Goal: Information Seeking & Learning: Learn about a topic

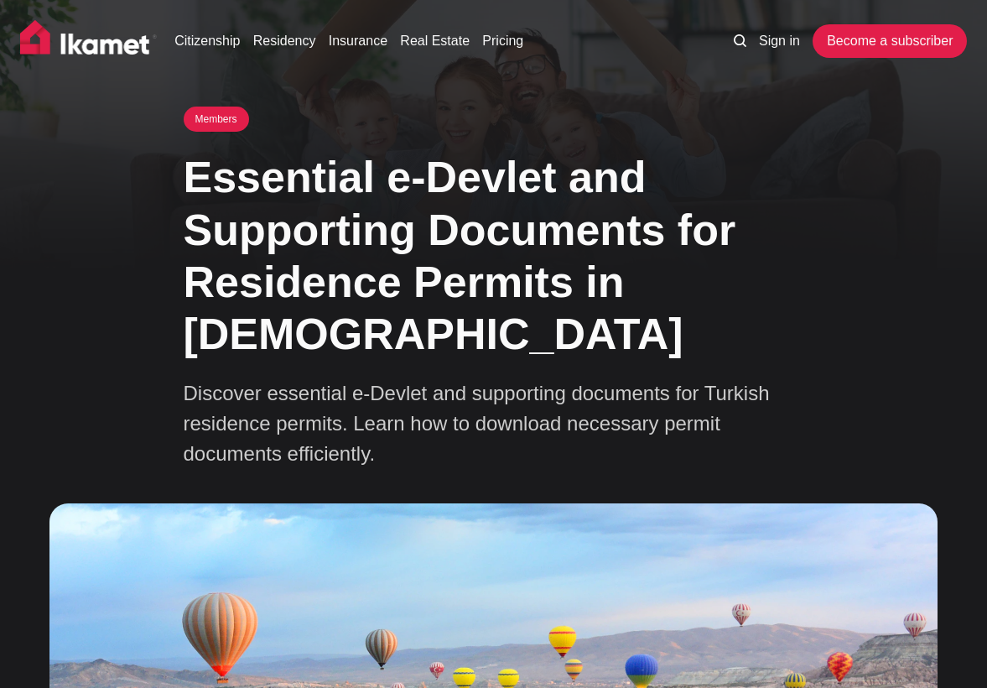
drag, startPoint x: 136, startPoint y: 470, endPoint x: 352, endPoint y: 606, distance: 255.5
click at [363, 615] on div "Members Essential e-Devlet and Supporting Documents for Residence Permits in [D…" at bounding box center [493, 561] width 987 height 908
click at [154, 430] on div "Members Essential e-Devlet and Supporting Documents for Residence Permits in [D…" at bounding box center [493, 561] width 987 height 908
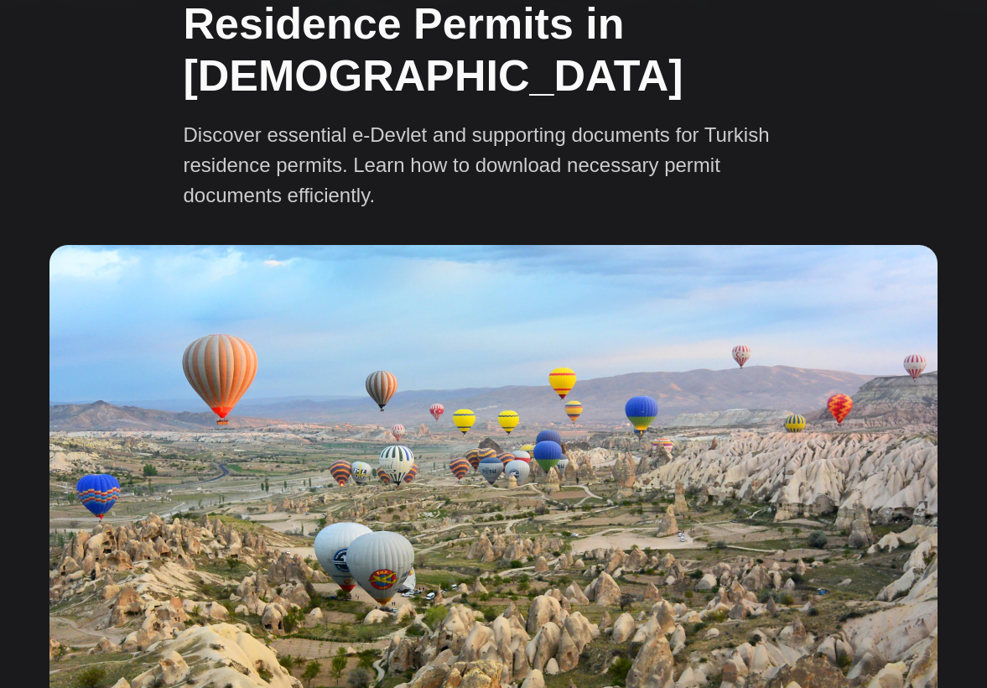
scroll to position [339, 0]
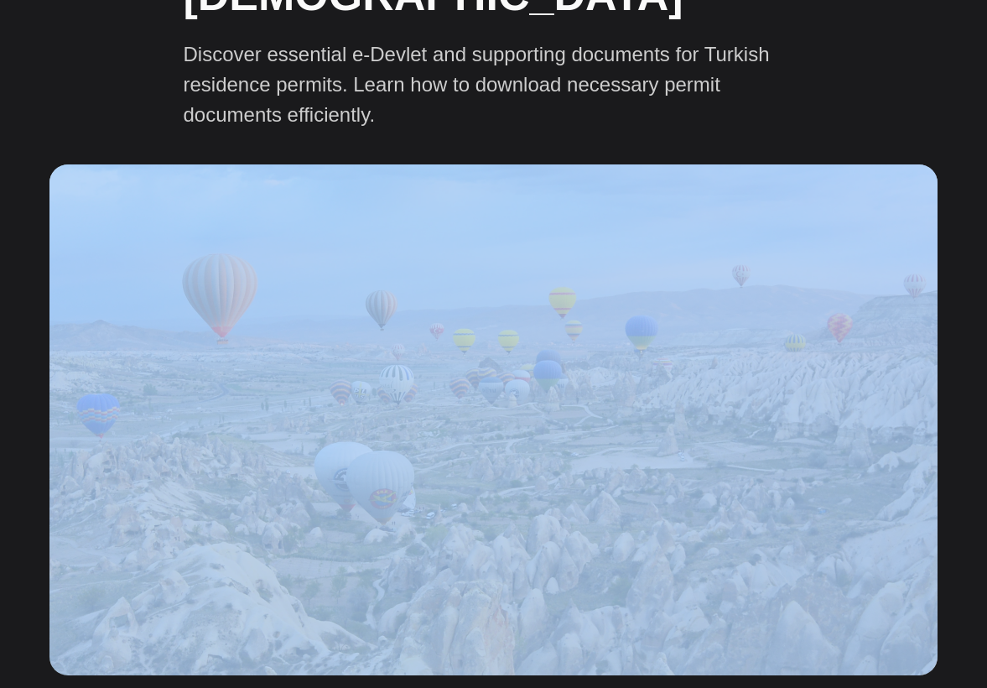
drag, startPoint x: 23, startPoint y: 391, endPoint x: 953, endPoint y: 462, distance: 932.1
click at [953, 462] on div "Members Essential e-Devlet and Supporting Documents for Residence Permits in [D…" at bounding box center [493, 222] width 987 height 908
drag, startPoint x: 960, startPoint y: 460, endPoint x: 33, endPoint y: 385, distance: 930.7
click at [33, 385] on div "Members Essential e-Devlet and Supporting Documents for Residence Permits in [D…" at bounding box center [493, 222] width 987 height 908
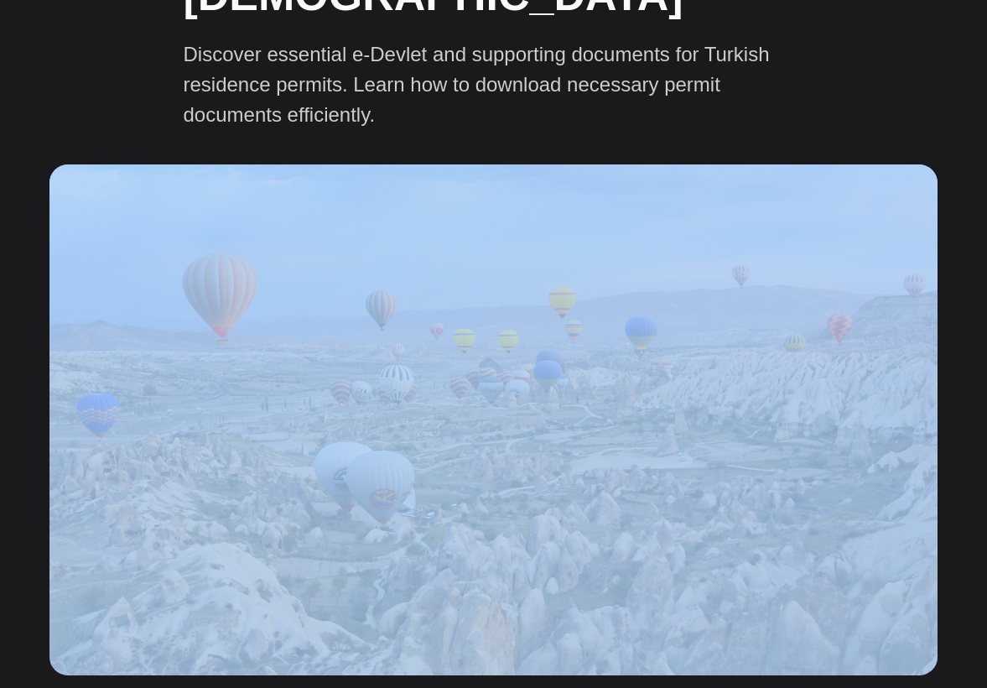
click at [33, 385] on div "Members Essential e-Devlet and Supporting Documents for Residence Permits in [D…" at bounding box center [493, 222] width 987 height 908
drag, startPoint x: 30, startPoint y: 385, endPoint x: 955, endPoint y: 453, distance: 927.7
click at [954, 453] on div "Members Essential e-Devlet and Supporting Documents for Residence Permits in [D…" at bounding box center [493, 222] width 987 height 908
click at [956, 453] on div "Members Essential e-Devlet and Supporting Documents for Residence Permits in [D…" at bounding box center [493, 222] width 987 height 908
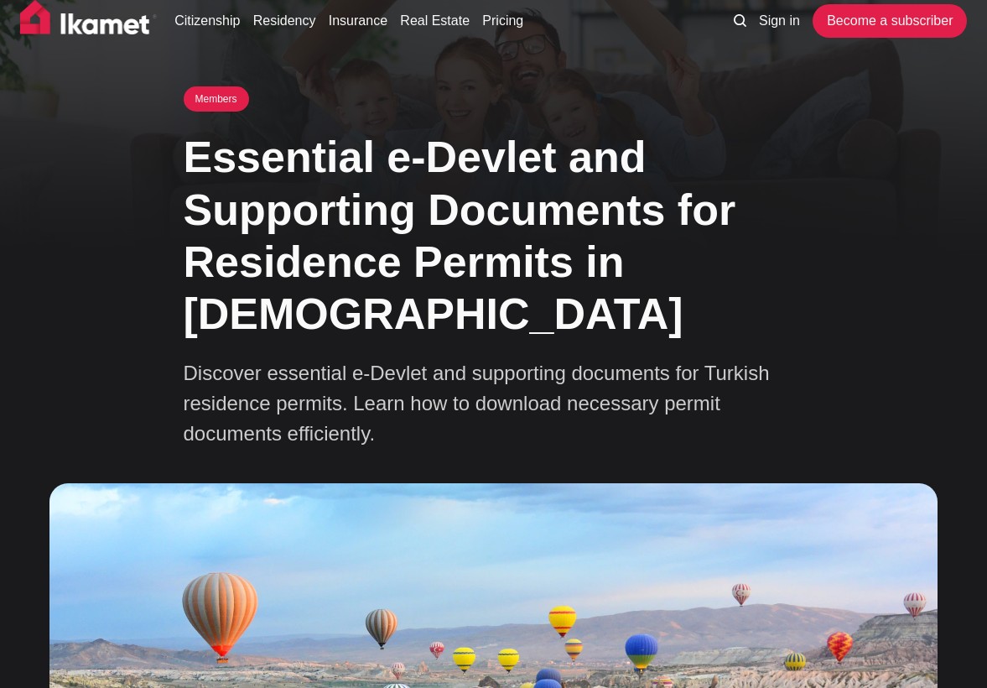
scroll to position [0, 0]
